Goal: Task Accomplishment & Management: Manage account settings

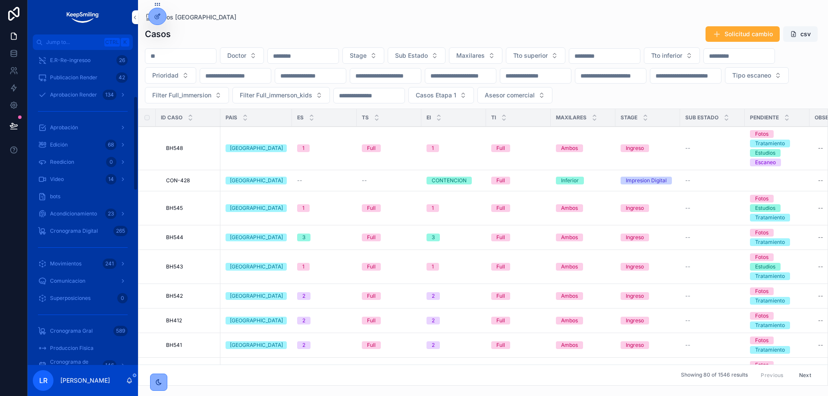
scroll to position [259, 0]
click at [85, 65] on span "Aprobacion Render" at bounding box center [73, 62] width 47 height 7
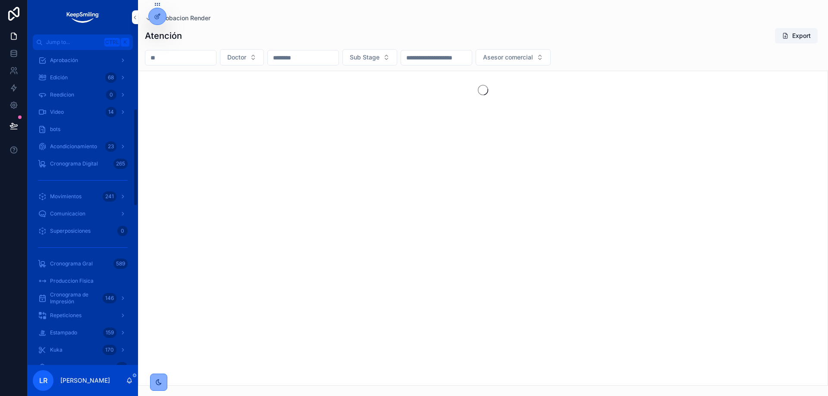
scroll to position [190, 0]
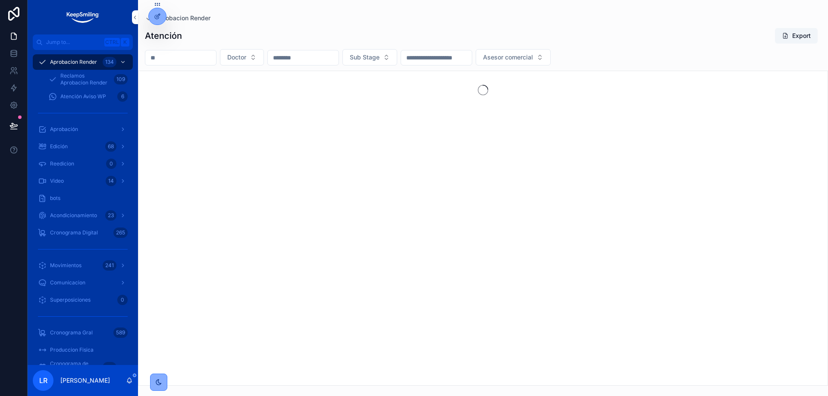
click at [157, 18] on icon at bounding box center [157, 16] width 7 height 7
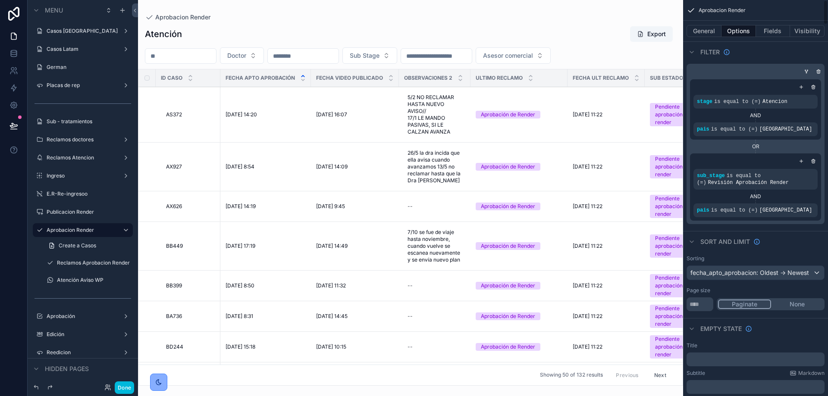
scroll to position [388, 0]
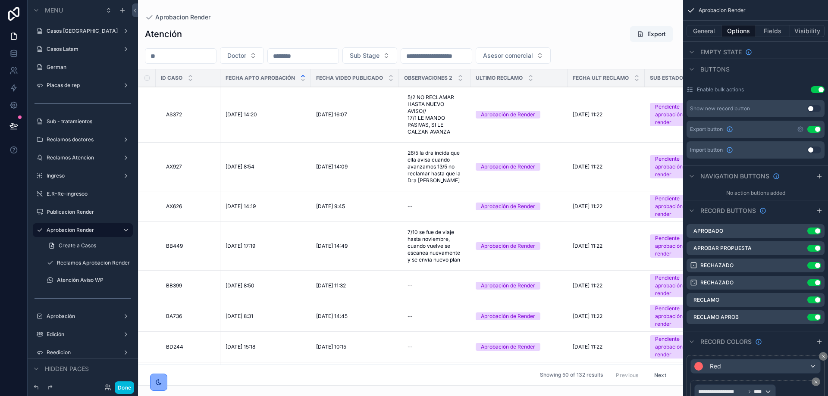
click at [0, 0] on icon "scrollable content" at bounding box center [0, 0] width 0 height 0
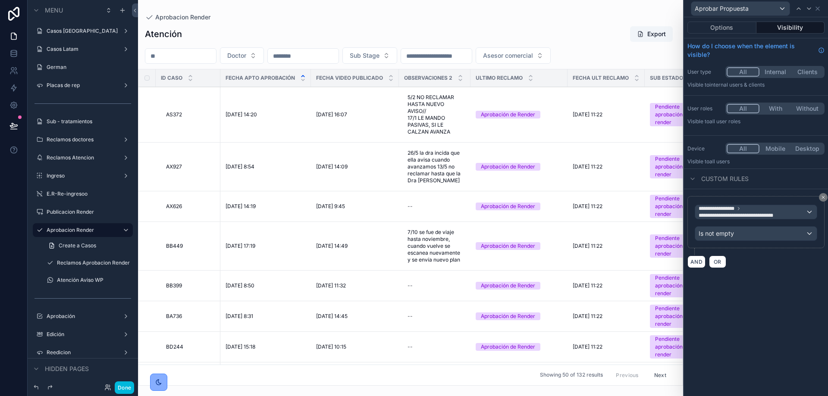
click at [794, 24] on button "Visibility" at bounding box center [791, 28] width 69 height 12
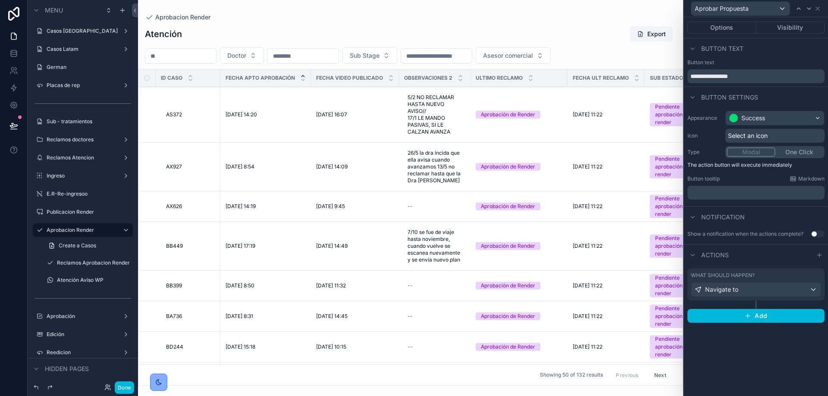
click at [788, 27] on button "Visibility" at bounding box center [791, 28] width 69 height 12
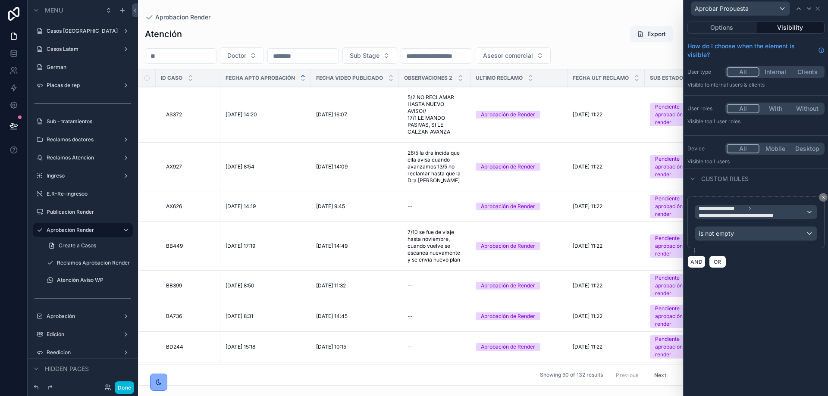
click at [734, 27] on button "Options" at bounding box center [721, 28] width 69 height 12
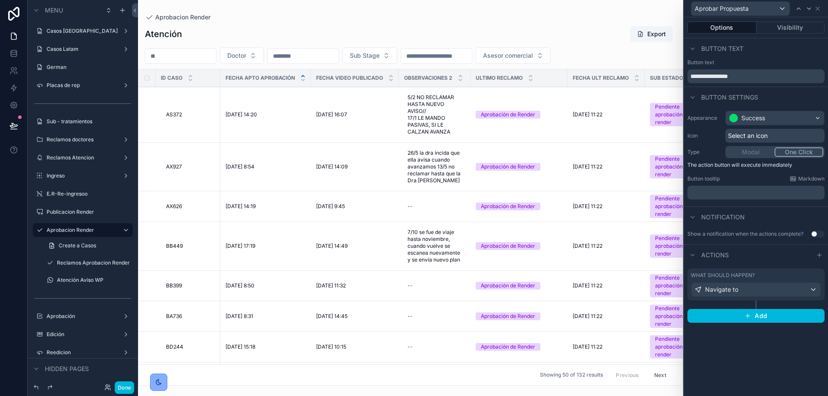
drag, startPoint x: 361, startPoint y: 383, endPoint x: 389, endPoint y: 383, distance: 28.5
click at [403, 378] on div "Aprobacion Render Atención Export Doctor Sub Stage Asesor comercial ID Caso Fec…" at bounding box center [410, 193] width 545 height 386
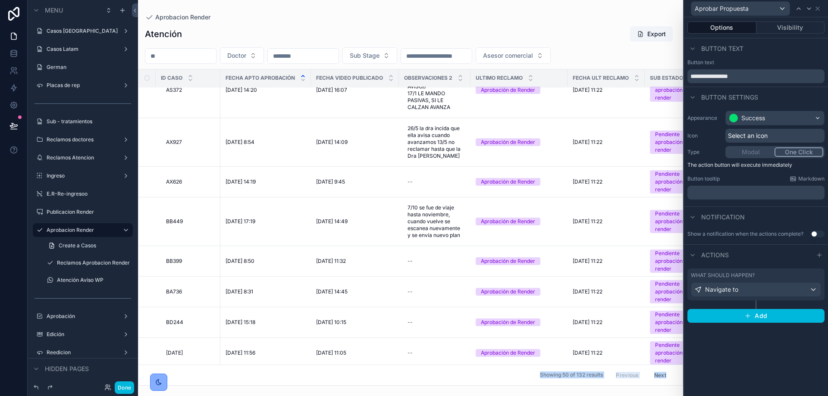
click at [369, 383] on div "scrollable content" at bounding box center [410, 198] width 545 height 396
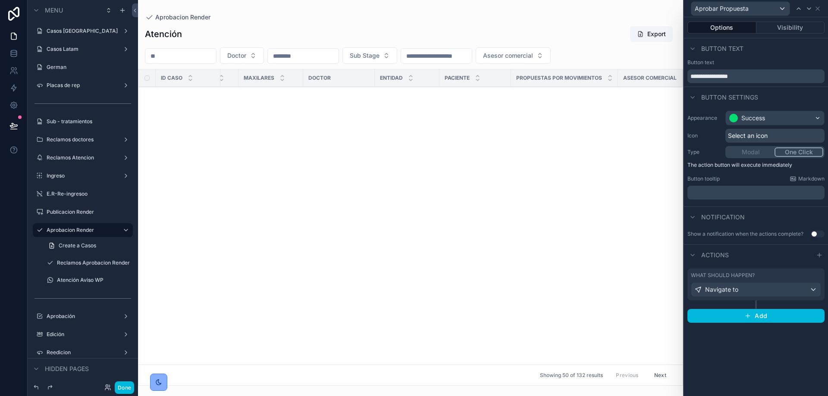
scroll to position [981, 673]
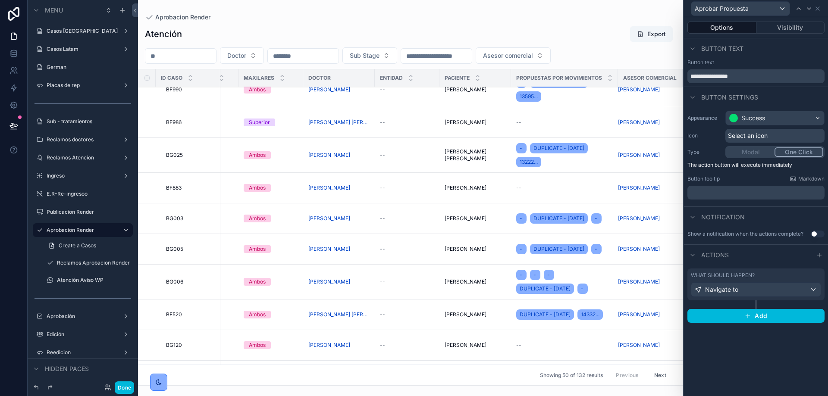
click at [198, 57] on input "scrollable content" at bounding box center [180, 56] width 71 height 12
click at [224, 38] on div "Atención Export" at bounding box center [410, 34] width 531 height 16
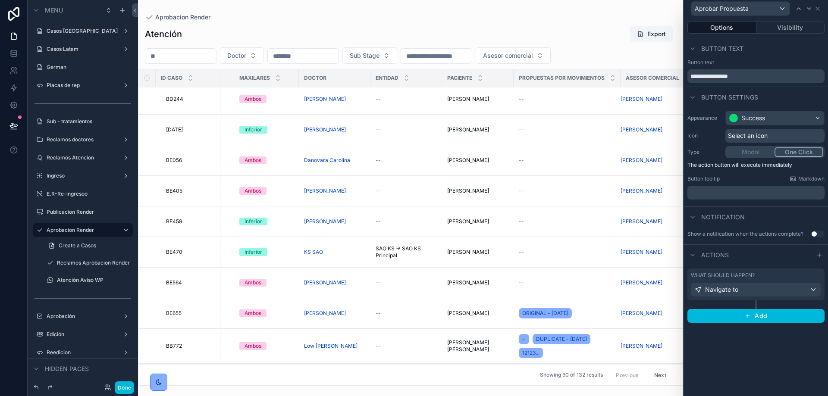
scroll to position [0, 673]
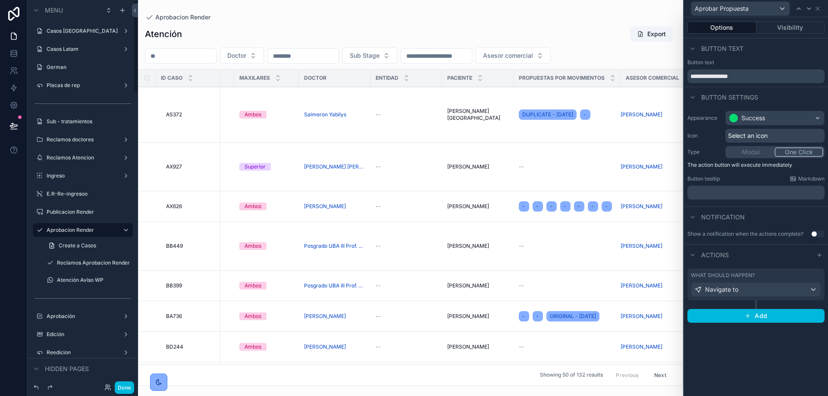
click at [119, 388] on button "Done" at bounding box center [124, 388] width 19 height 13
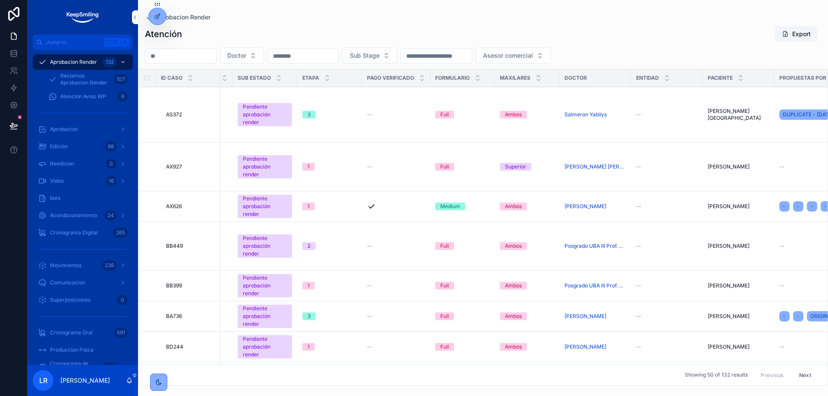
scroll to position [0, 537]
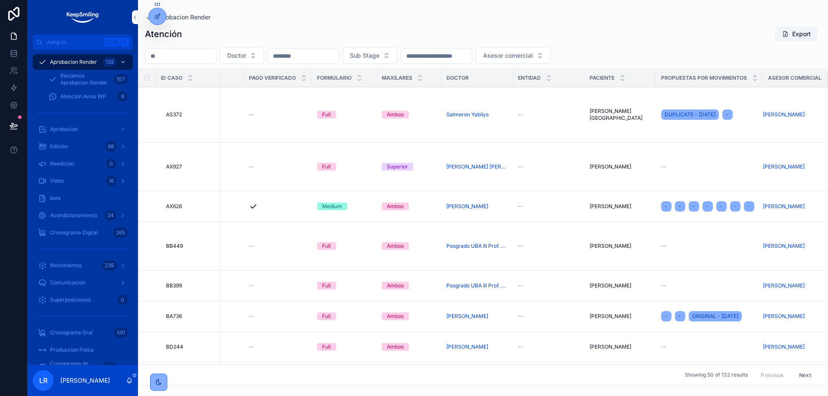
click at [0, 0] on button "Aprobar Propuesta" at bounding box center [0, 0] width 0 height 0
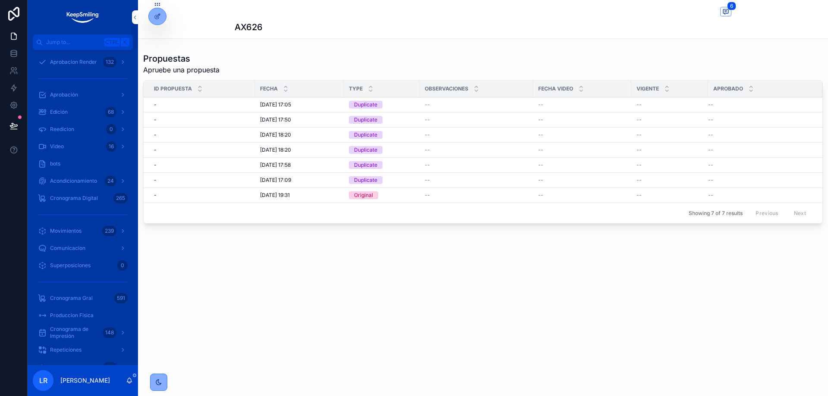
click at [725, 102] on div "--" at bounding box center [760, 104] width 104 height 7
click at [702, 101] on div "--" at bounding box center [670, 104] width 66 height 7
click at [713, 105] on span "--" at bounding box center [710, 104] width 5 height 7
click at [161, 13] on div at bounding box center [157, 16] width 17 height 16
drag, startPoint x: 543, startPoint y: 103, endPoint x: 527, endPoint y: 104, distance: 15.6
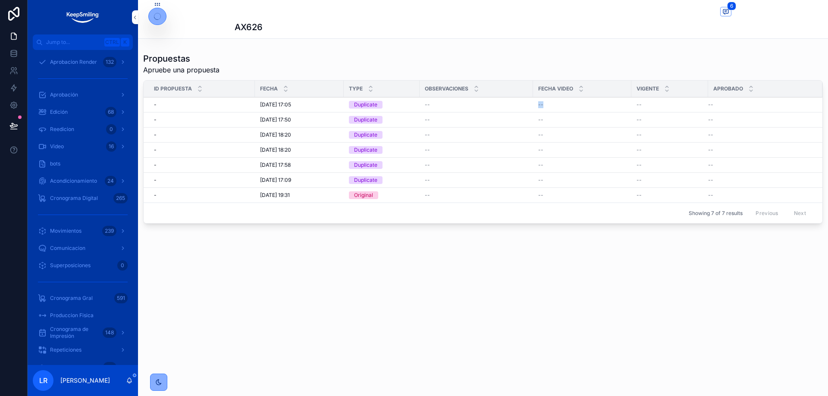
click at [527, 104] on tr "- - [DATE] 17:05 [DATE] 17:05 Duplicate -- -- -- --" at bounding box center [483, 104] width 679 height 15
click at [580, 56] on div "Propuestas Apruebe una propuesta" at bounding box center [483, 64] width 680 height 22
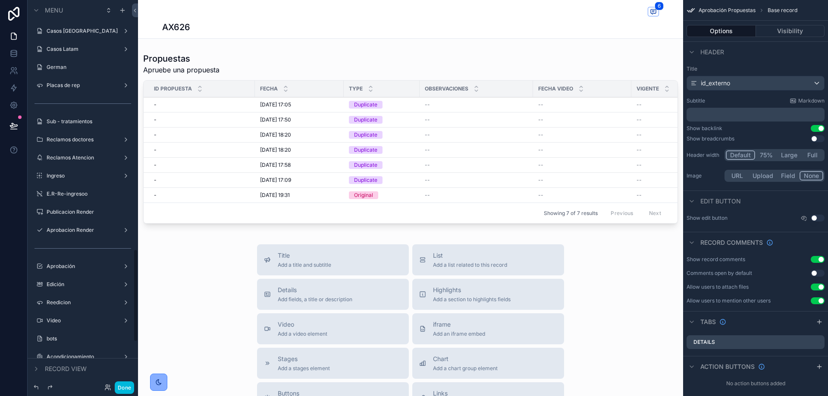
scroll to position [1037, 0]
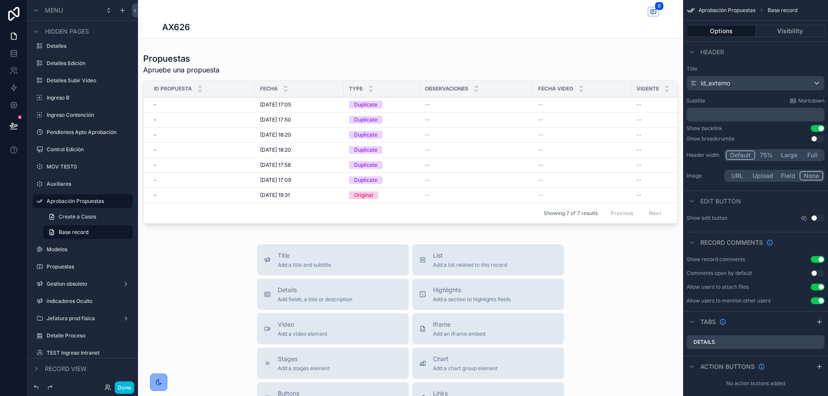
click at [626, 119] on div "scrollable content" at bounding box center [410, 140] width 545 height 182
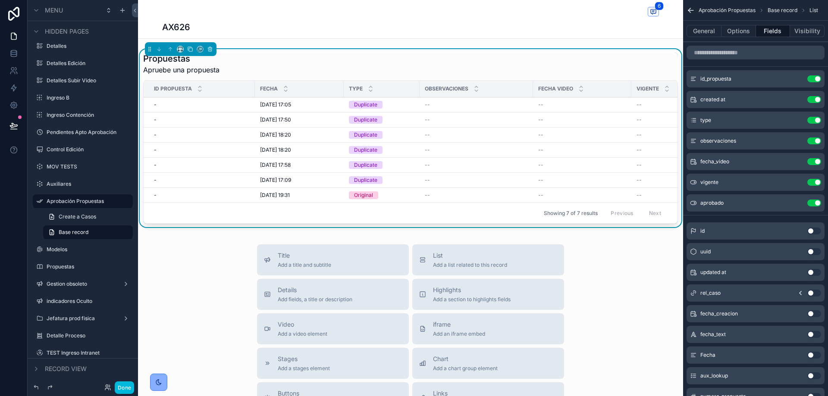
click at [736, 31] on button "Options" at bounding box center [739, 31] width 35 height 12
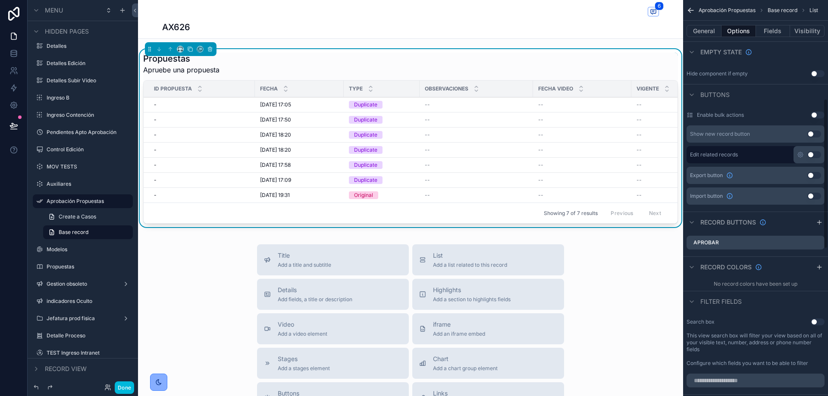
scroll to position [262, 0]
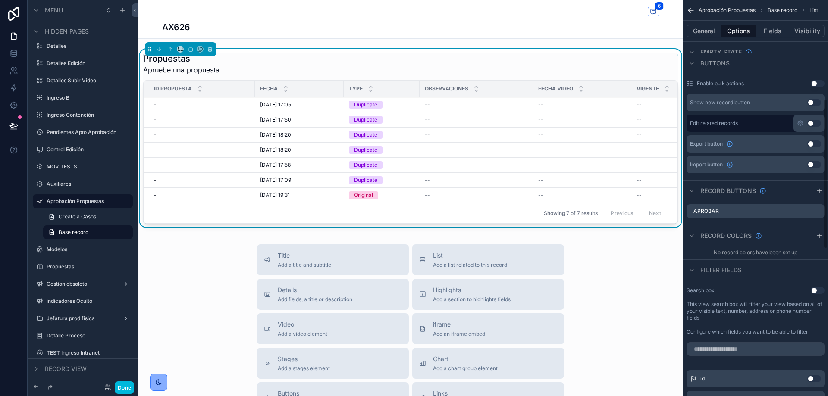
click at [0, 0] on icon "scrollable content" at bounding box center [0, 0] width 0 height 0
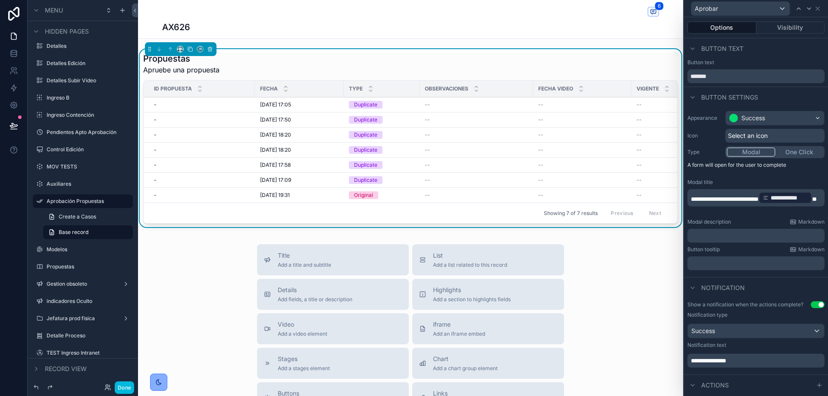
click at [787, 26] on button "Visibility" at bounding box center [791, 28] width 69 height 12
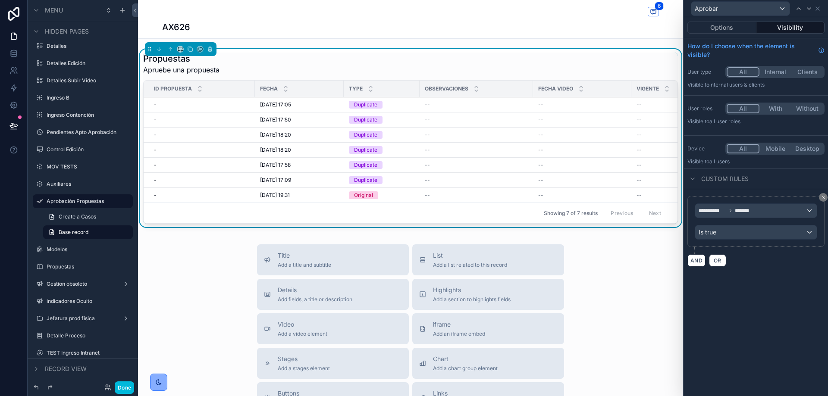
click at [822, 197] on icon at bounding box center [823, 197] width 3 height 3
click at [730, 29] on button "Options" at bounding box center [721, 28] width 69 height 12
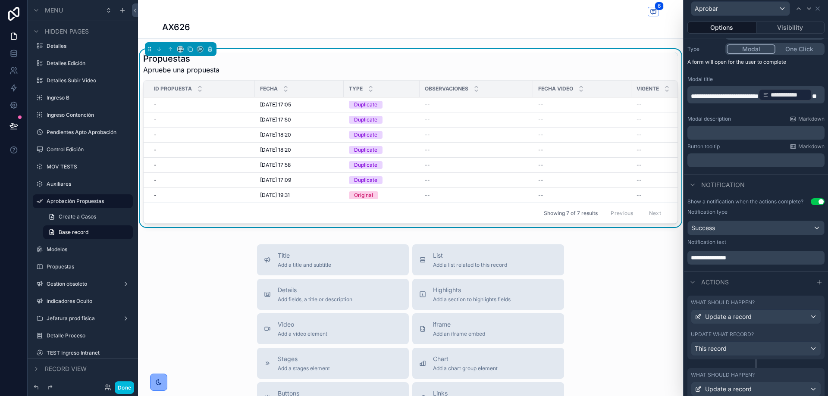
scroll to position [0, 0]
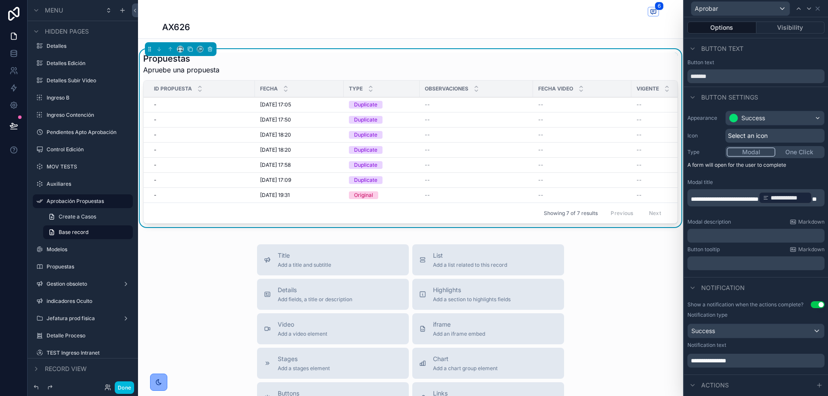
click at [713, 26] on button "Options" at bounding box center [721, 28] width 69 height 12
click at [817, 10] on icon at bounding box center [817, 8] width 7 height 7
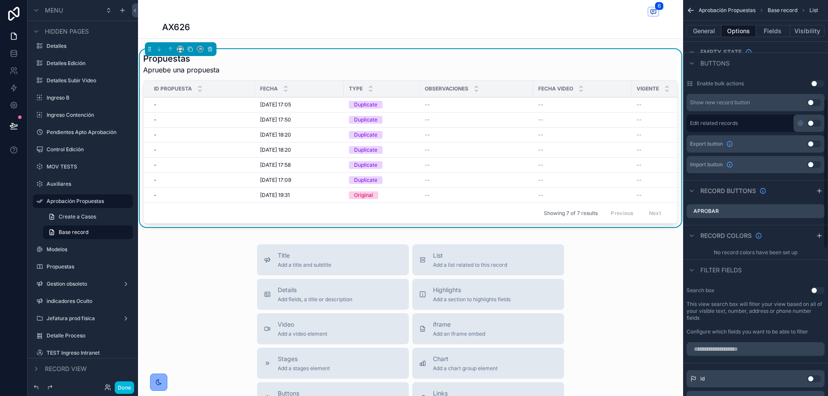
click at [772, 31] on button "Fields" at bounding box center [773, 31] width 35 height 12
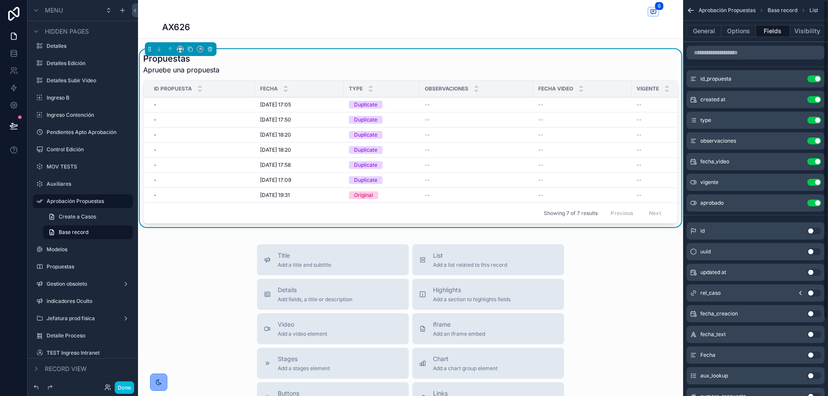
click at [0, 0] on icon "scrollable content" at bounding box center [0, 0] width 0 height 0
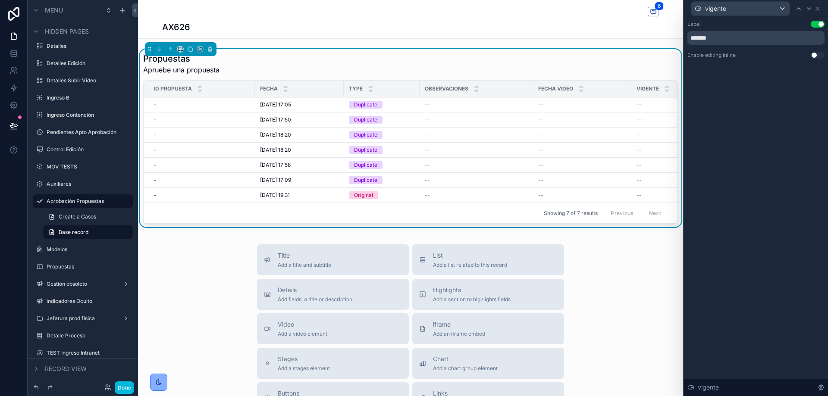
click at [816, 56] on button "Use setting" at bounding box center [818, 55] width 14 height 7
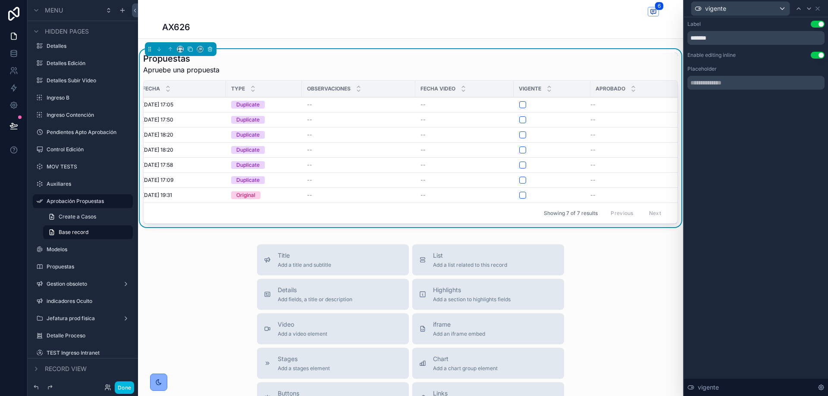
scroll to position [0, 150]
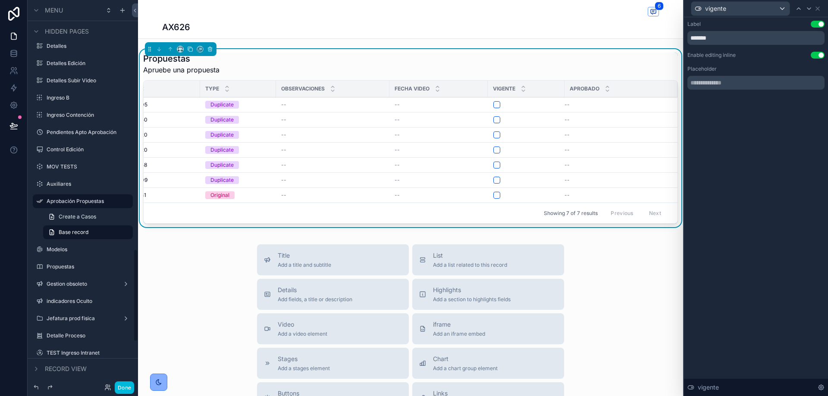
click at [117, 388] on button "Done" at bounding box center [124, 388] width 19 height 13
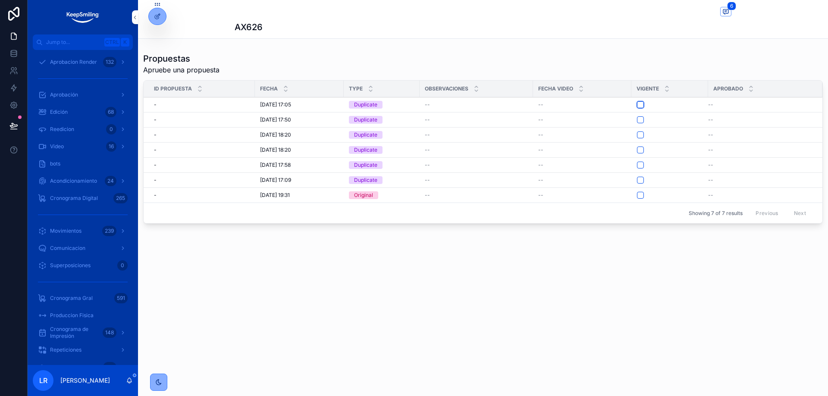
click at [642, 103] on button "scrollable content" at bounding box center [640, 104] width 7 height 7
click at [642, 106] on button "scrollable content" at bounding box center [640, 104] width 7 height 7
click at [135, 16] on icon "scrollable content" at bounding box center [135, 17] width 6 height 6
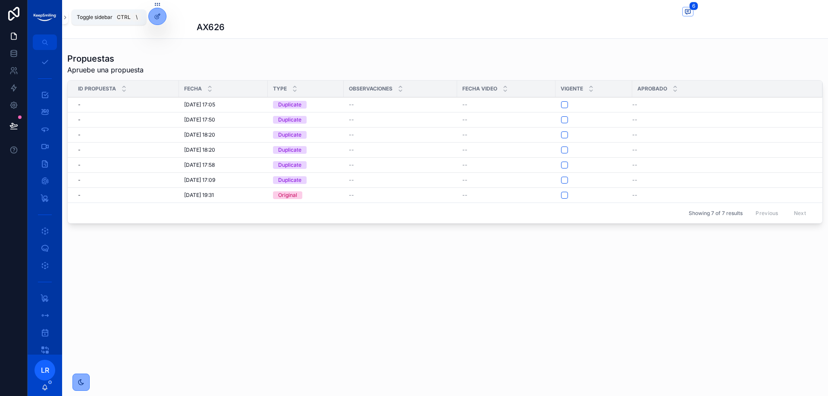
click at [64, 19] on icon "scrollable content" at bounding box center [65, 17] width 2 height 3
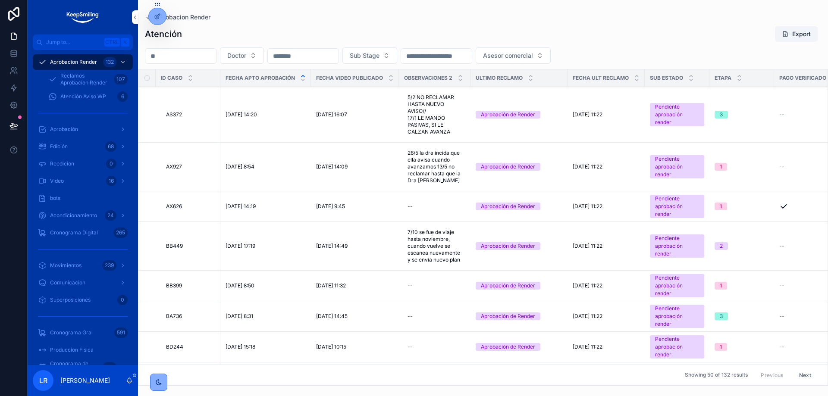
click at [610, 27] on div "Atención Export" at bounding box center [483, 34] width 676 height 16
drag, startPoint x: 424, startPoint y: 37, endPoint x: 490, endPoint y: 0, distance: 74.7
click at [424, 37] on div "Atención Export" at bounding box center [483, 34] width 676 height 16
